Goal: Information Seeking & Learning: Understand process/instructions

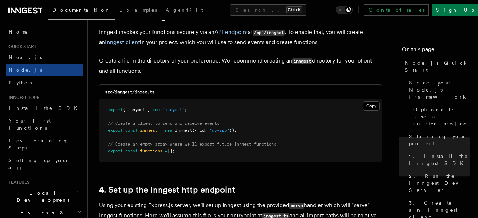
scroll to position [920, 0]
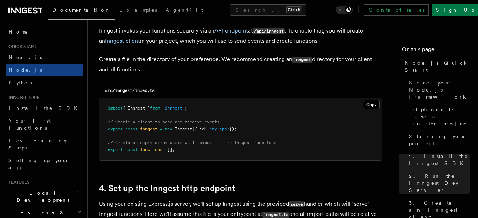
drag, startPoint x: 104, startPoint y: 105, endPoint x: 189, endPoint y: 149, distance: 95.5
click at [189, 149] on pre "import { Inngest } from "inngest" ; // Create a client to send and receive even…" at bounding box center [240, 129] width 282 height 63
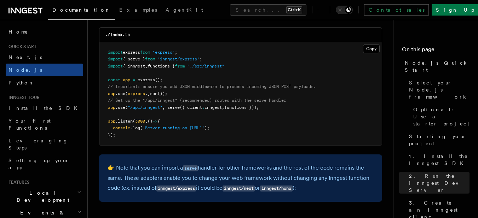
scroll to position [1132, 0]
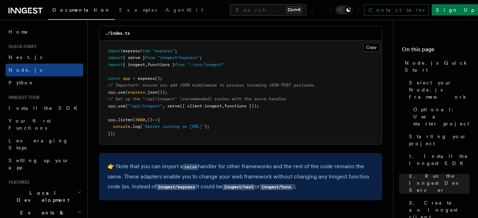
drag, startPoint x: 276, startPoint y: 105, endPoint x: 106, endPoint y: 99, distance: 170.2
click at [106, 99] on pre "import express from "express" ; import { serve } from "inngest/express" ; impor…" at bounding box center [240, 93] width 282 height 104
copy code "// Set up the "/api/inngest" (recommended) routes with the serve handler app .u…"
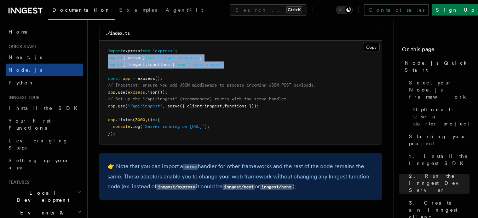
drag, startPoint x: 240, startPoint y: 64, endPoint x: 108, endPoint y: 58, distance: 133.1
click at [108, 58] on pre "import express from "express" ; import { serve } from "inngest/express" ; impor…" at bounding box center [240, 93] width 282 height 104
copy code "import { serve } from "inngest/express" ; import { inngest , functions } from "…"
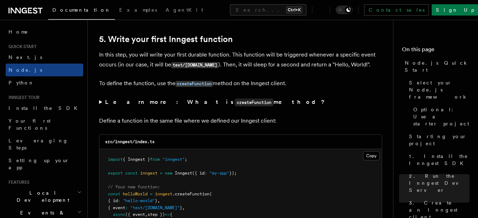
scroll to position [1322, 0]
